Goal: Obtain resource: Obtain resource

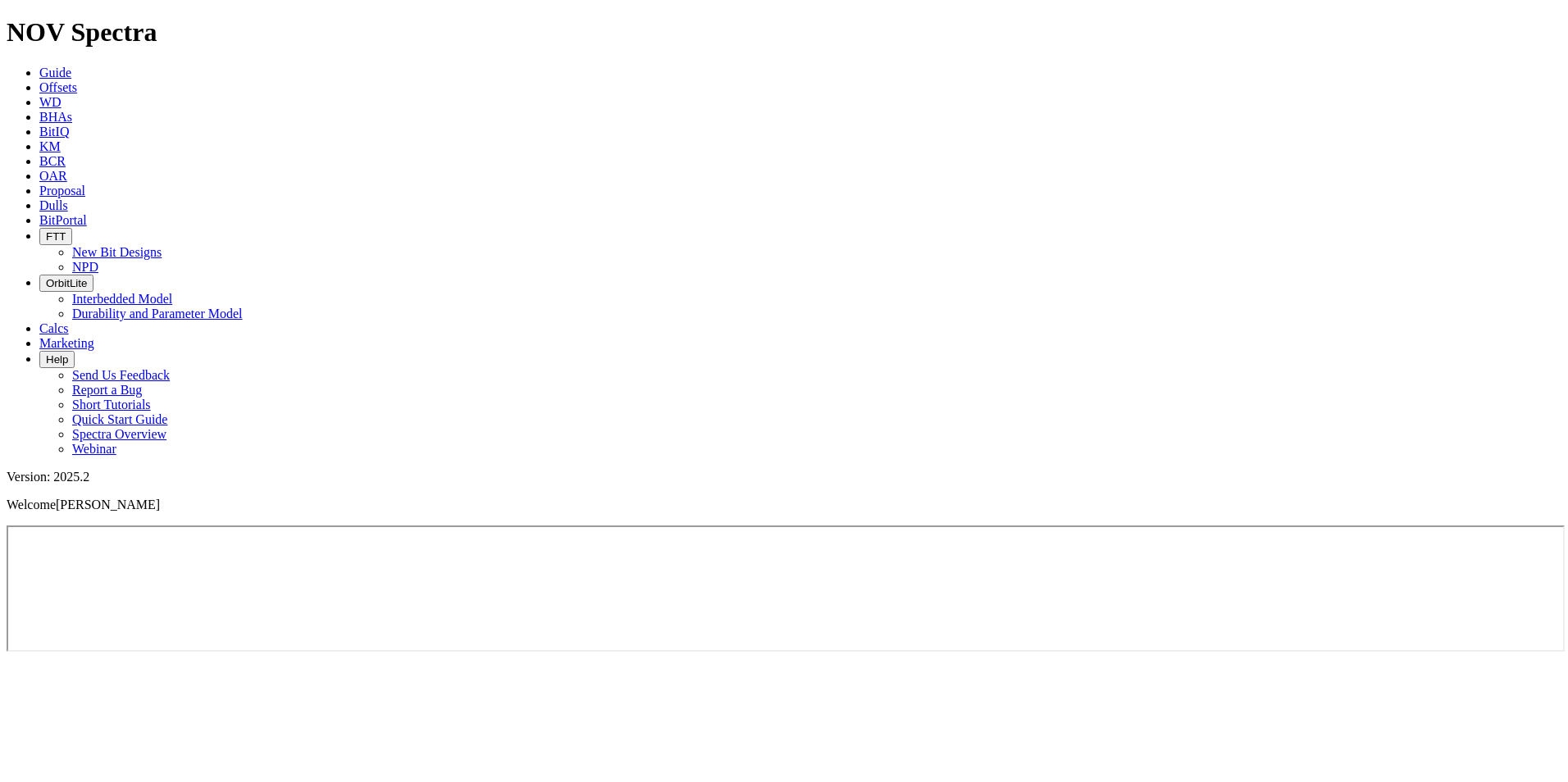
click at [77, 80] on span "Offsets" at bounding box center [58, 87] width 38 height 14
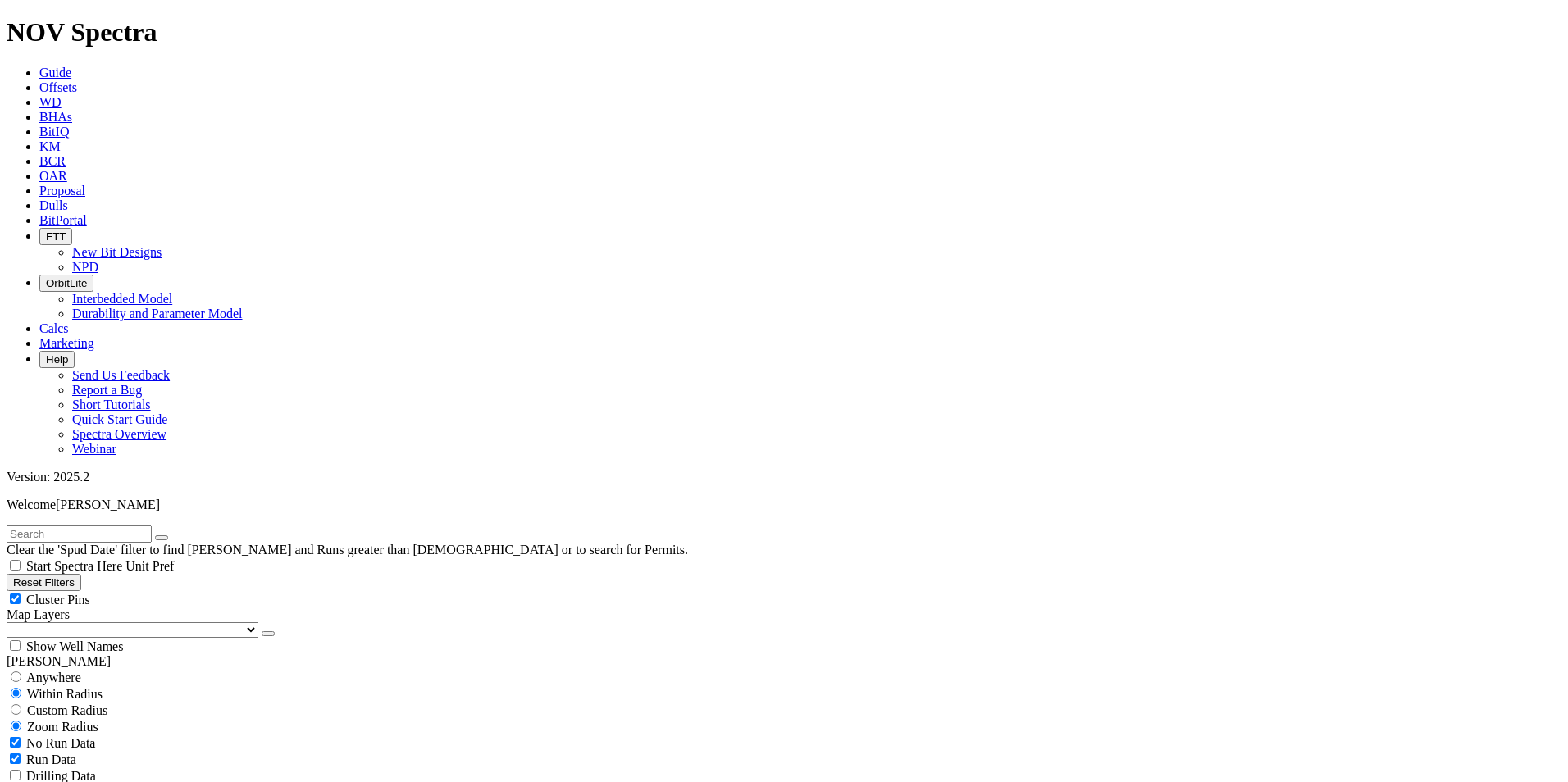
click at [152, 526] on input "text" at bounding box center [79, 534] width 145 height 17
type input "f"
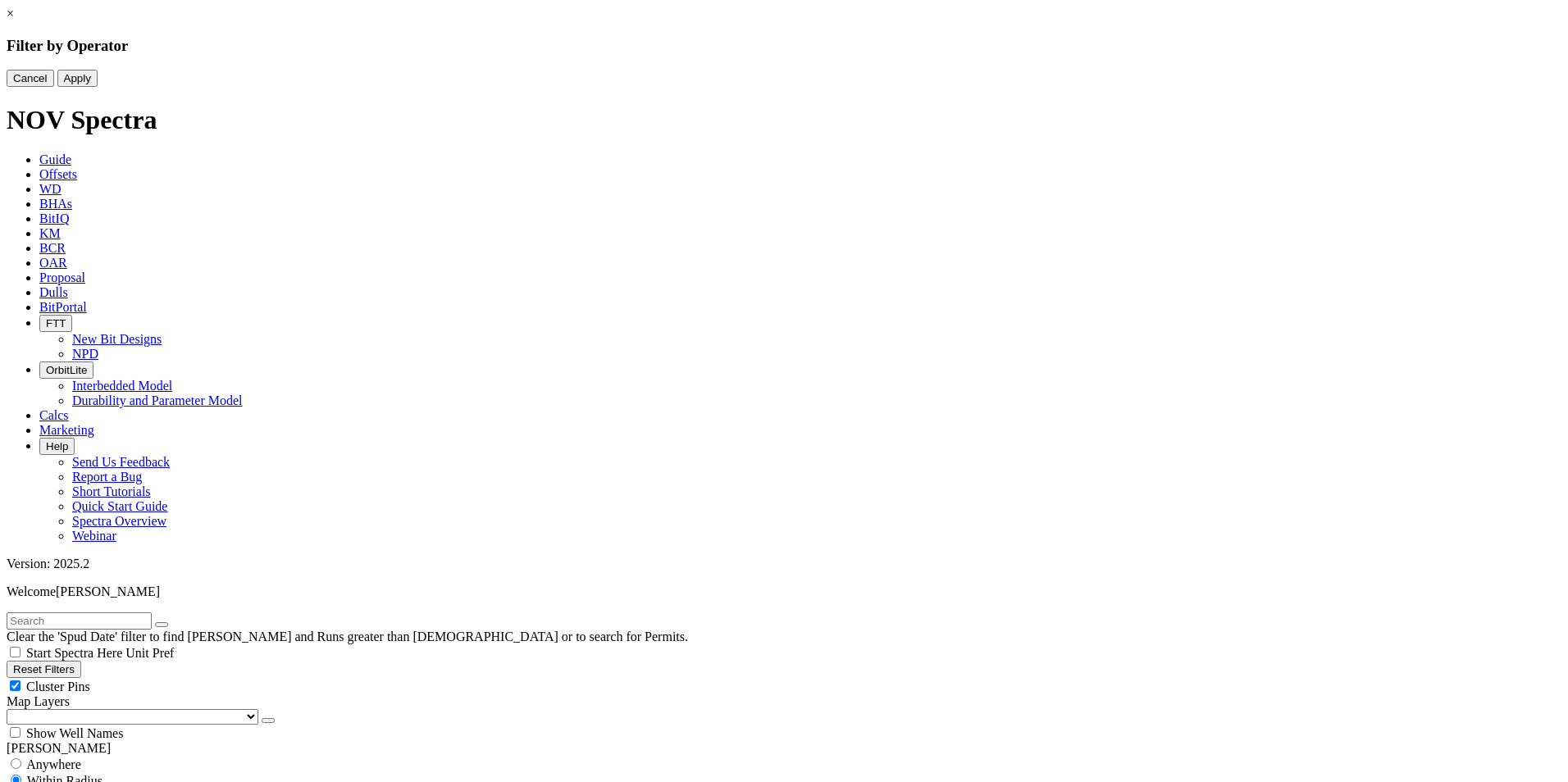
click at [54, 87] on button "Cancel" at bounding box center [30, 78] width 48 height 17
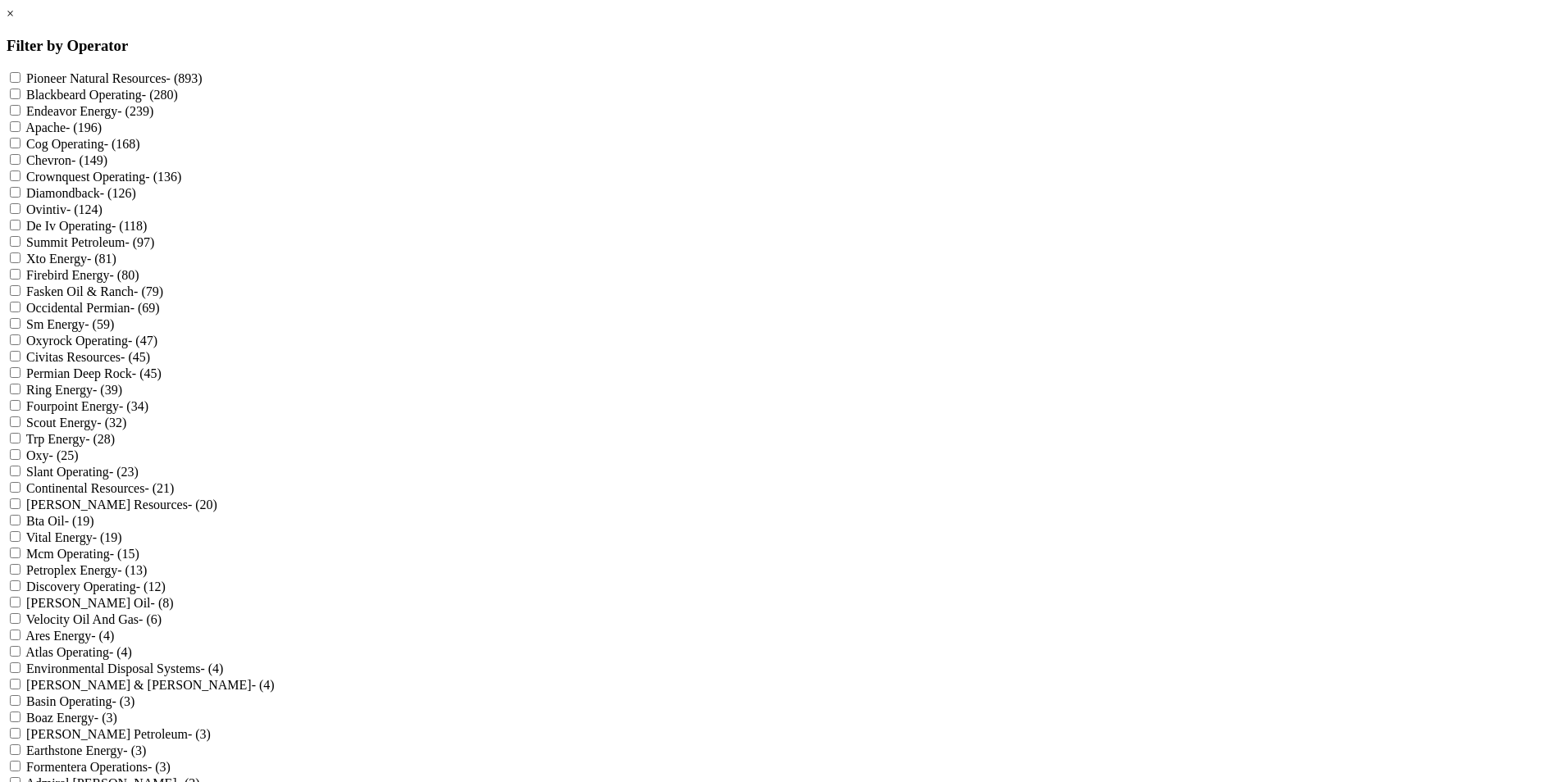
click at [21, 279] on Energy "Firebird Energy - (80)" at bounding box center [15, 274] width 11 height 11
checkbox Energy "true"
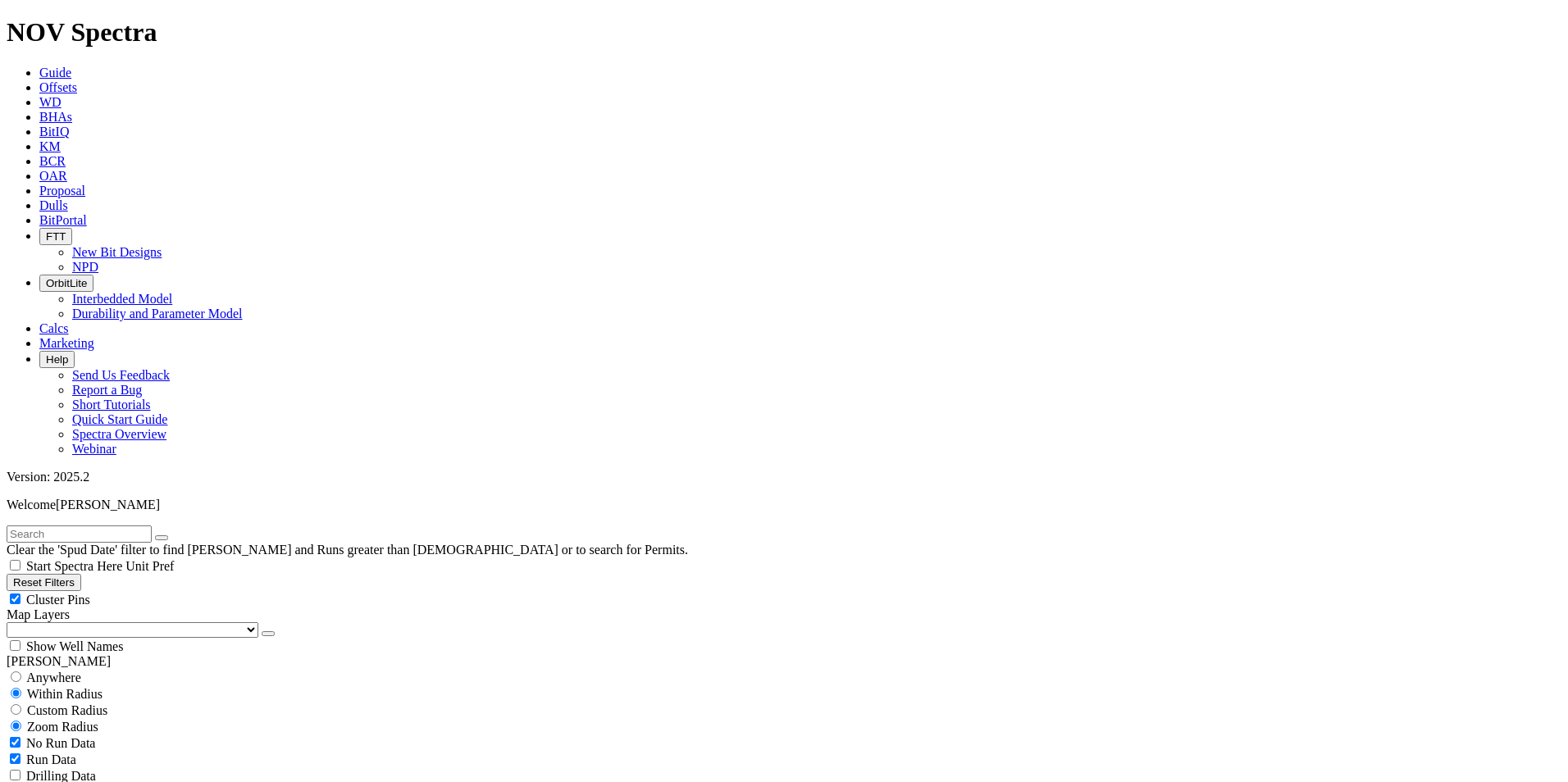
scroll to position [574, 0]
select select "8.5"
checkbox input "false"
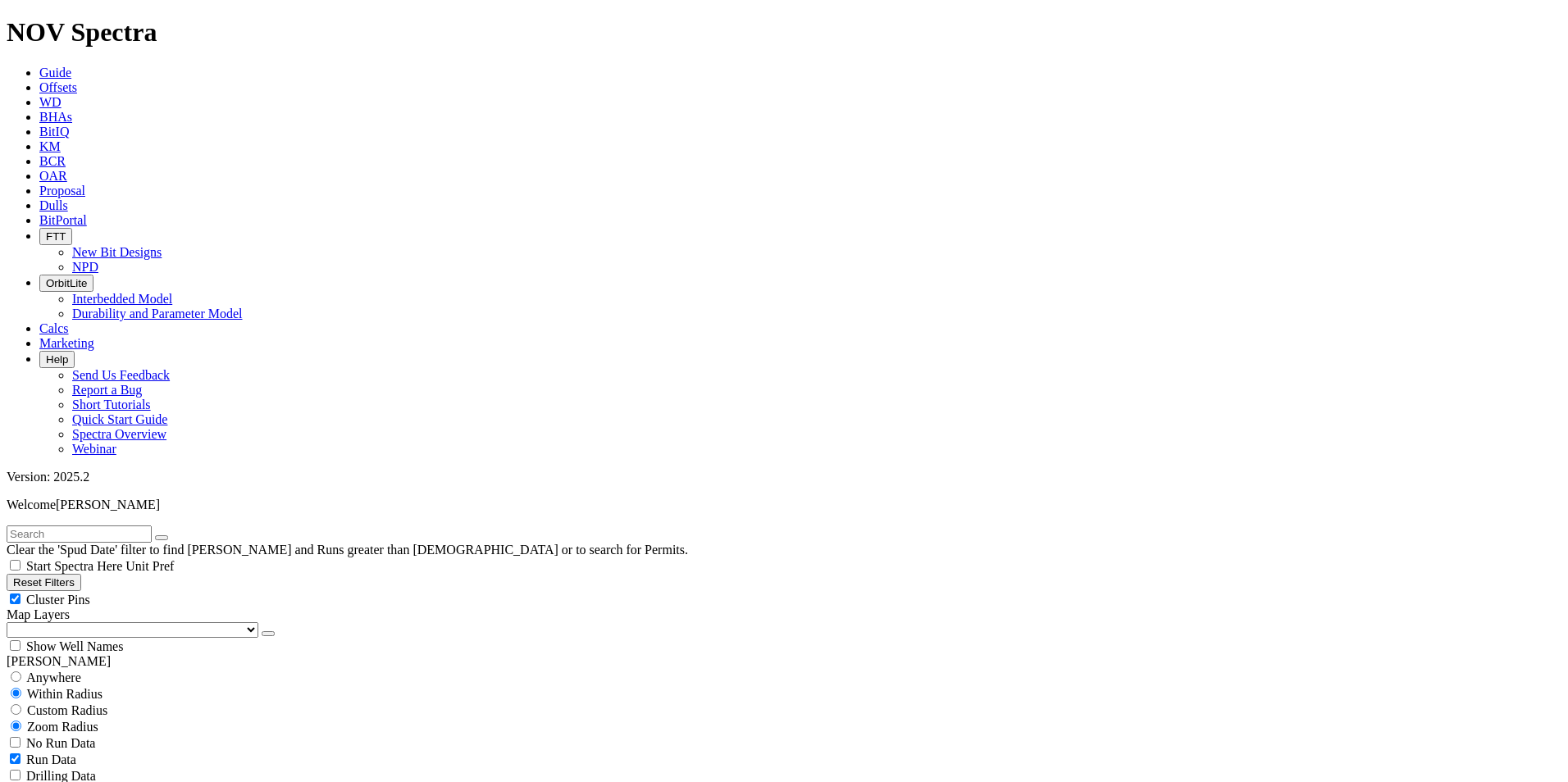
select select "? number:8.5 ?"
select select
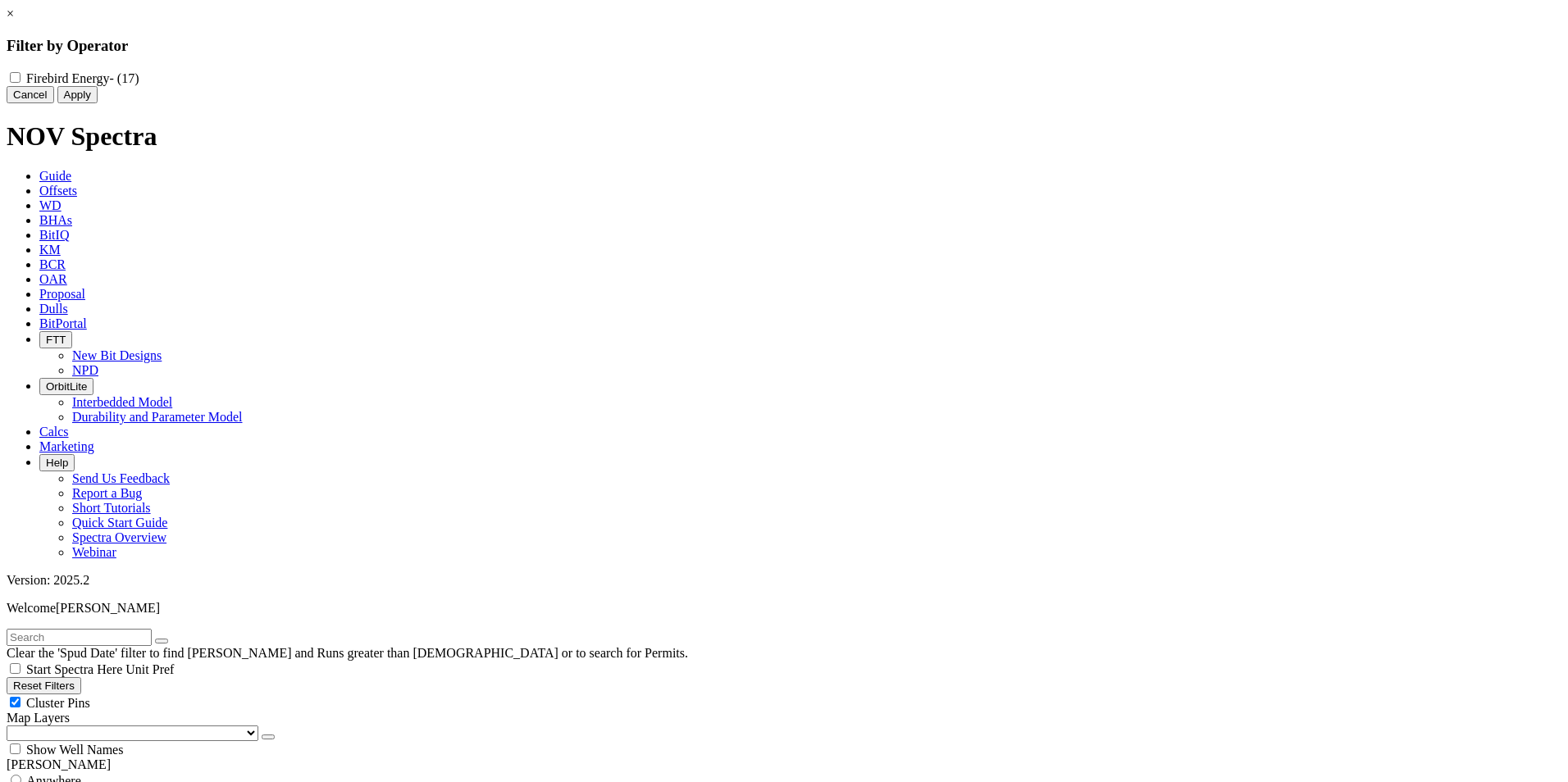
click at [119, 104] on div "× Filter by Operator Firebird Energy - (17) Cancel Apply" at bounding box center [784, 55] width 1555 height 97
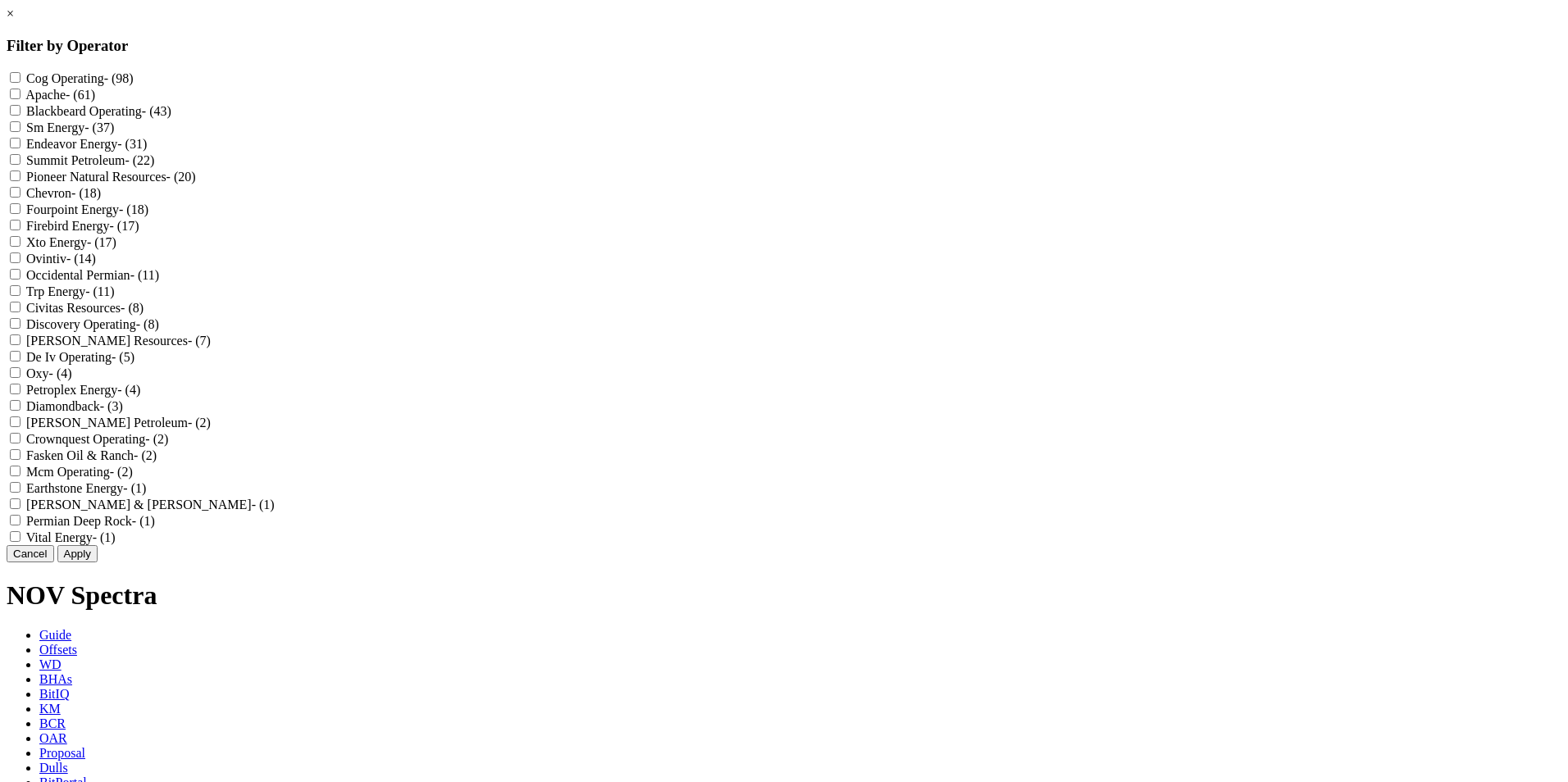
click at [21, 165] on Petroleum "Summit Petroleum - (22)" at bounding box center [15, 159] width 11 height 11
checkbox Petroleum "true"
click at [98, 563] on button "Apply" at bounding box center [77, 554] width 40 height 17
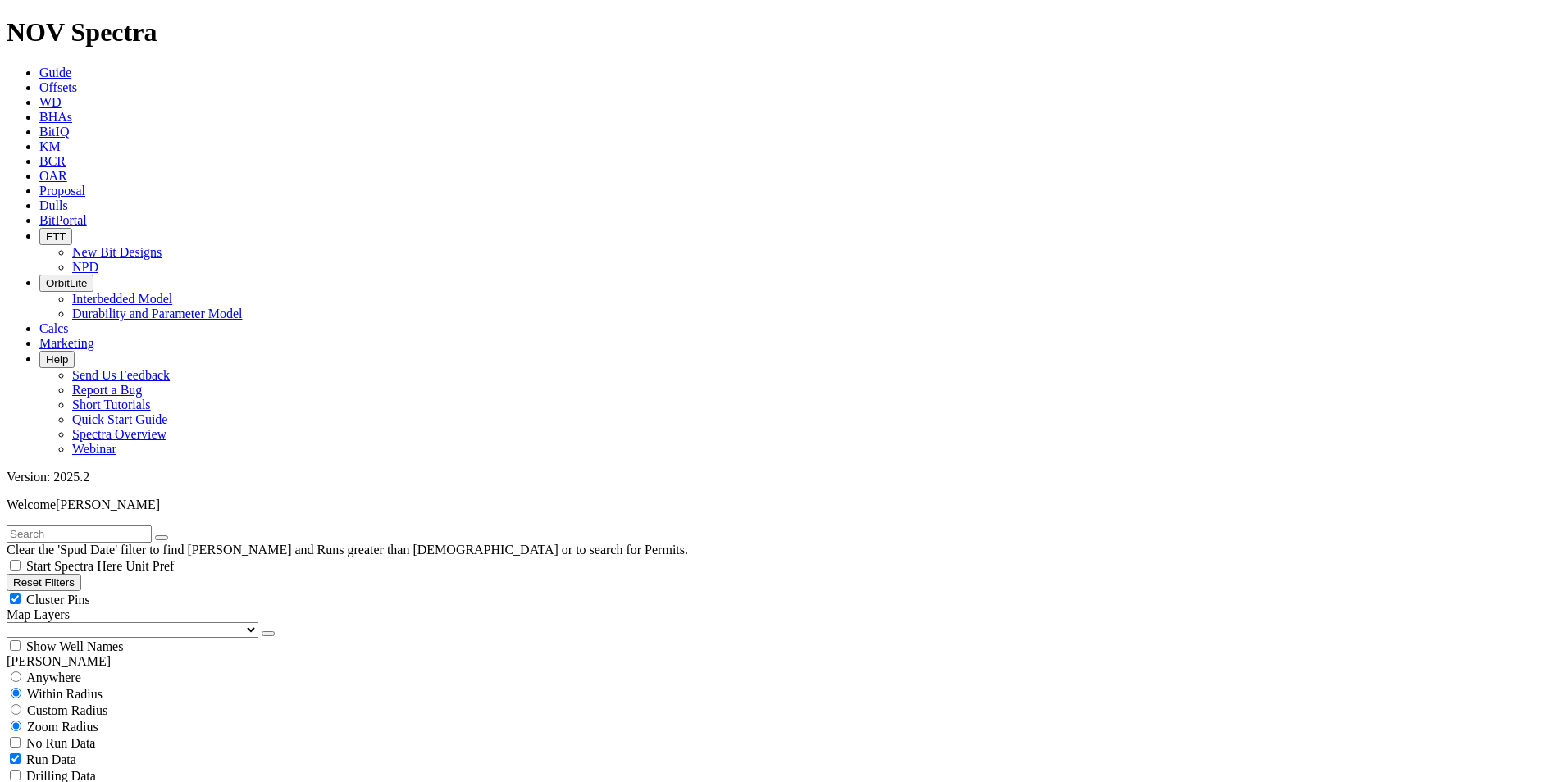
click at [123, 639] on span "Show Well Names" at bounding box center [75, 646] width 97 height 14
checkbox input "false"
click at [261, 632] on button "button" at bounding box center [268, 634] width 13 height 5
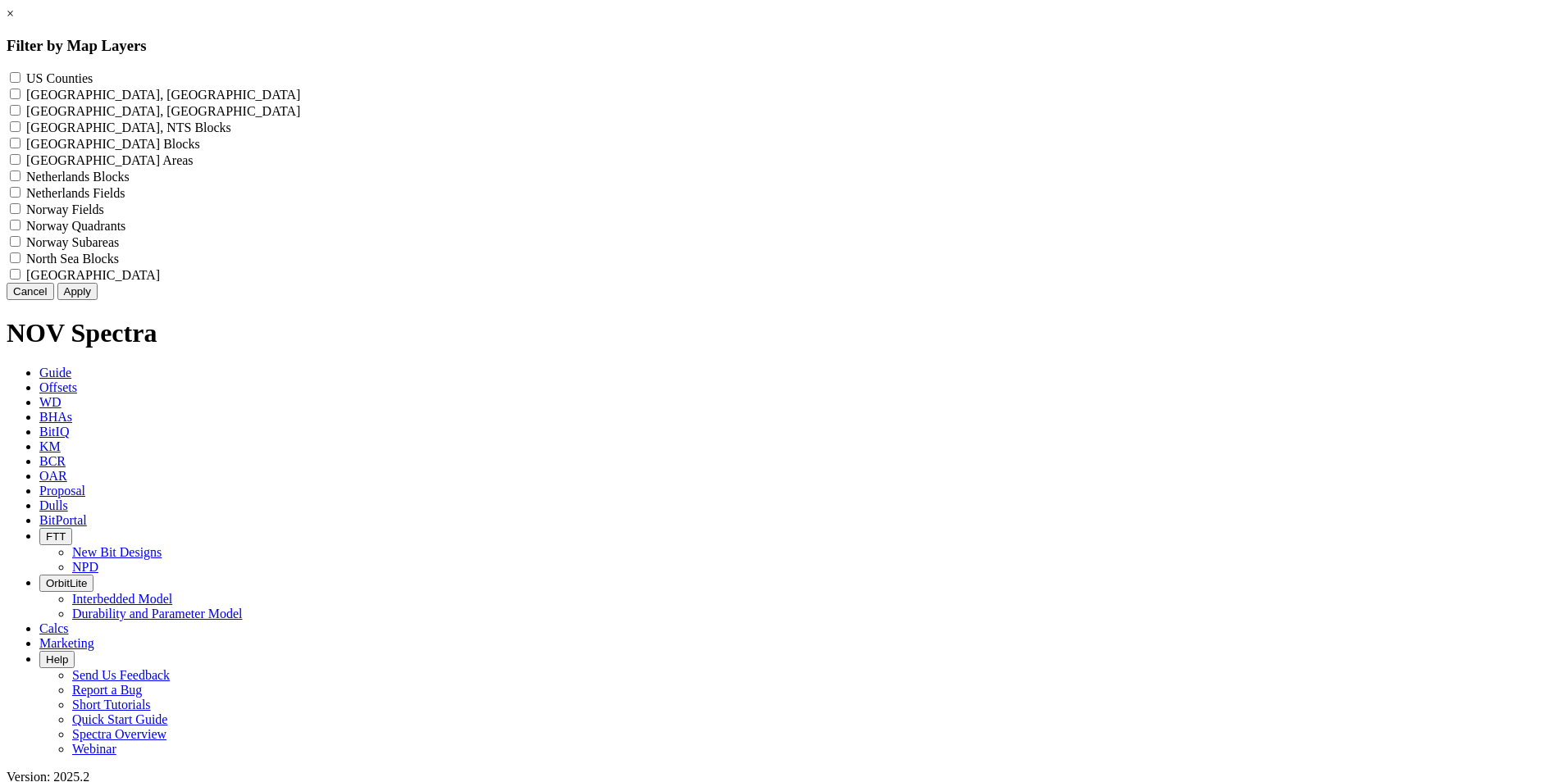
click at [21, 80] on Counties "US Counties - ()" at bounding box center [15, 77] width 11 height 11
checkbox Counties "true"
click at [98, 300] on button "Apply" at bounding box center [77, 291] width 40 height 17
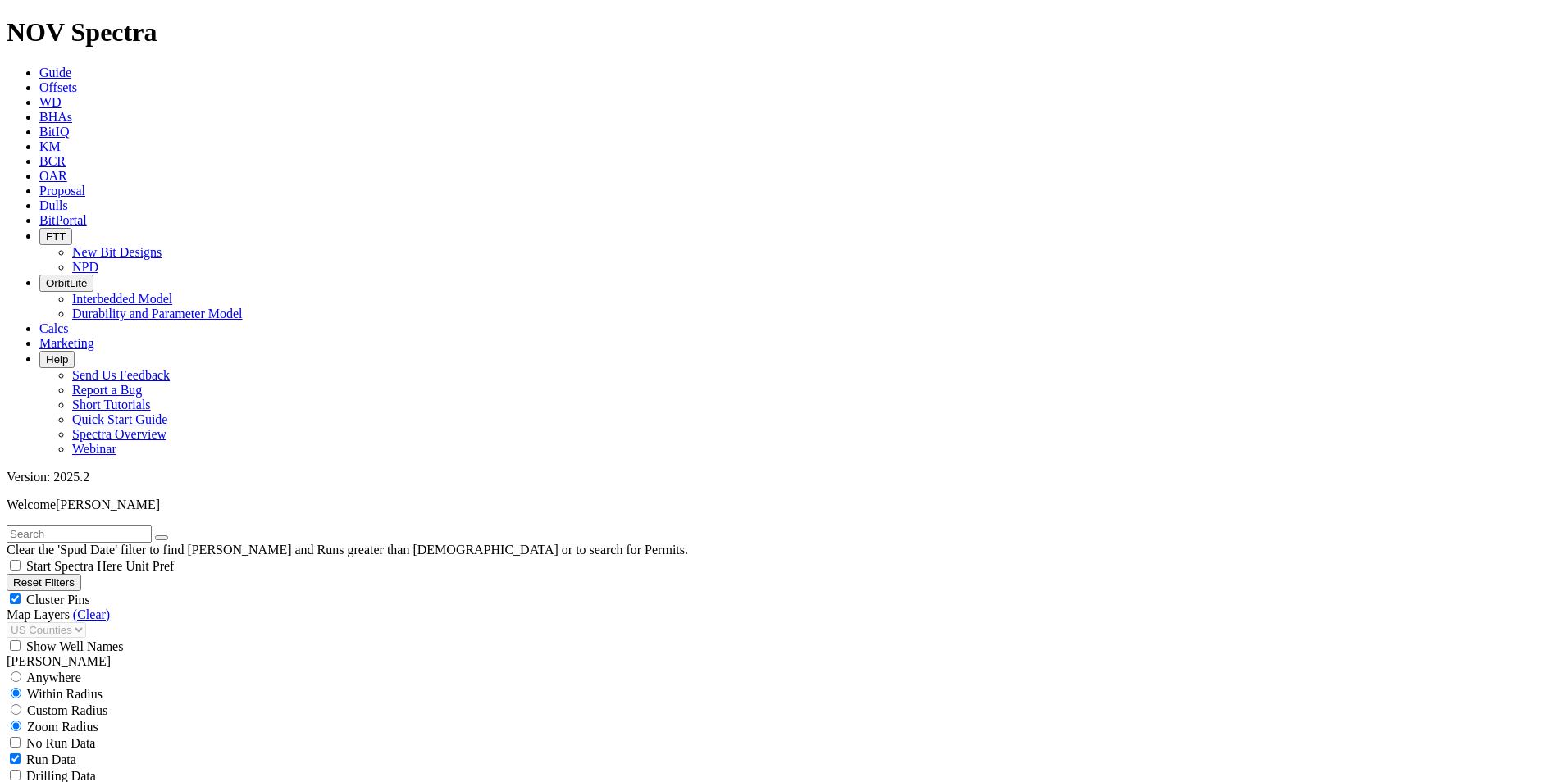
scroll to position [574, 0]
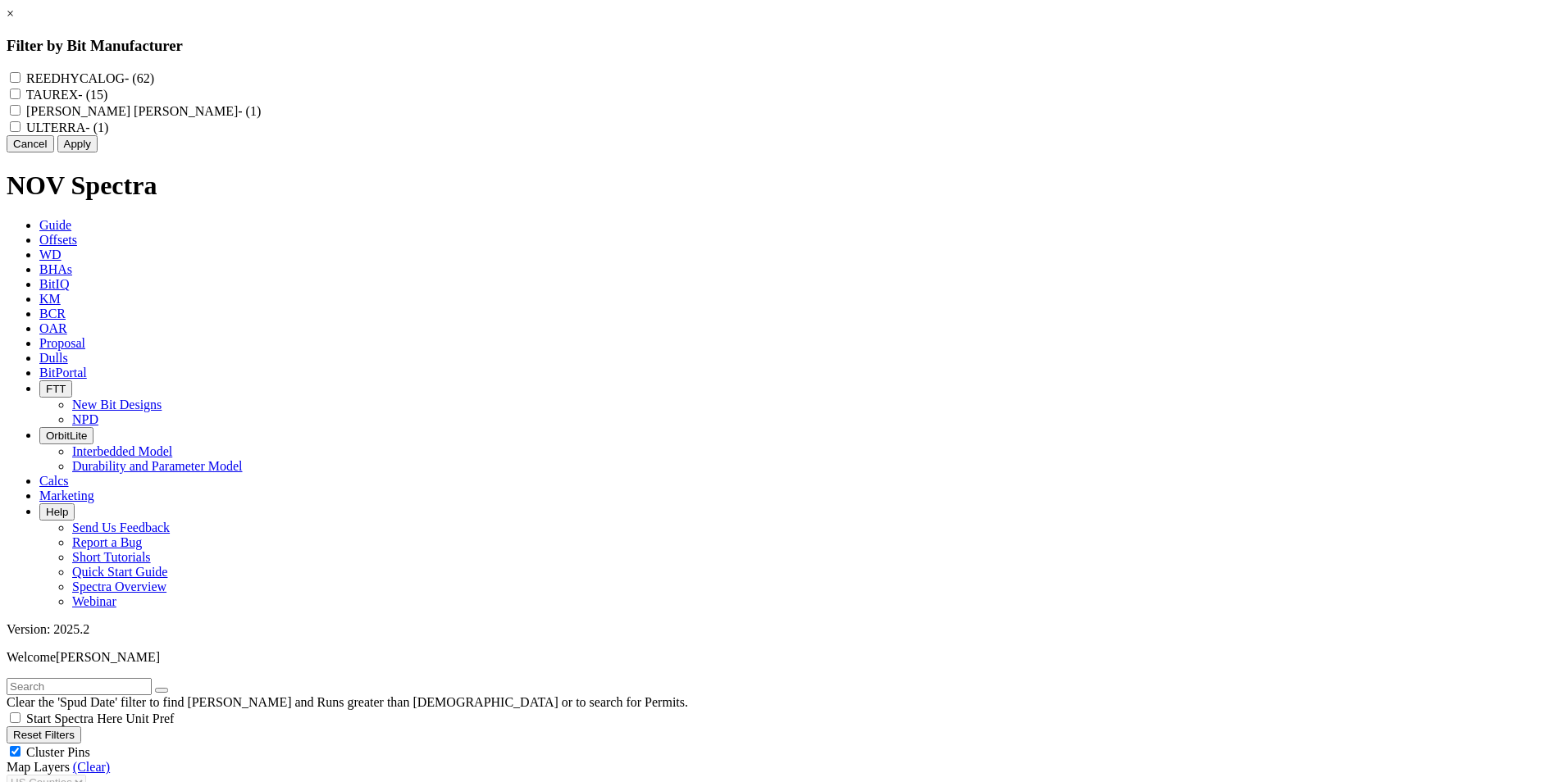
click at [54, 153] on button "Cancel" at bounding box center [30, 144] width 48 height 17
